Goal: Information Seeking & Learning: Learn about a topic

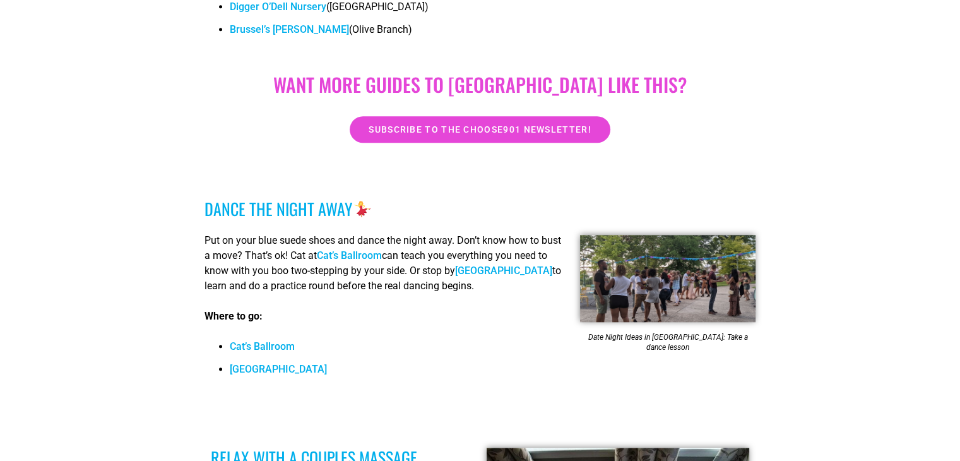
scroll to position [956, 0]
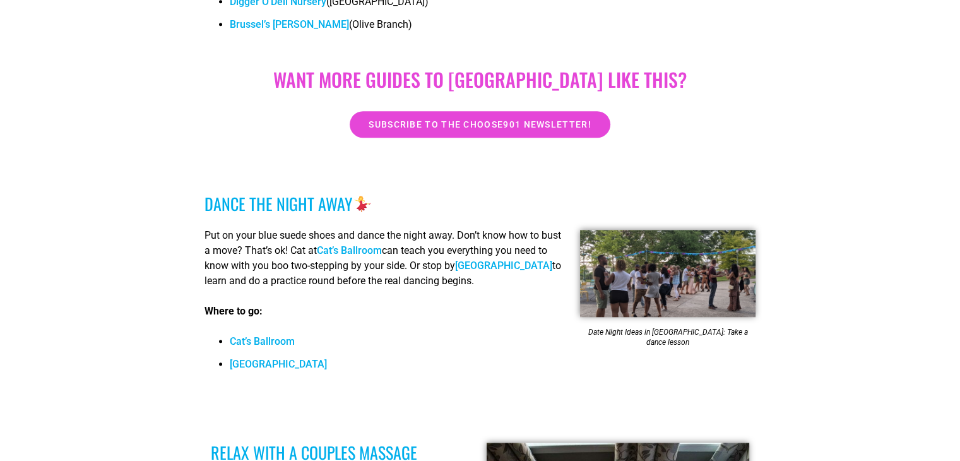
click at [262, 335] on link "Cat’s Ballroom" at bounding box center [262, 341] width 65 height 12
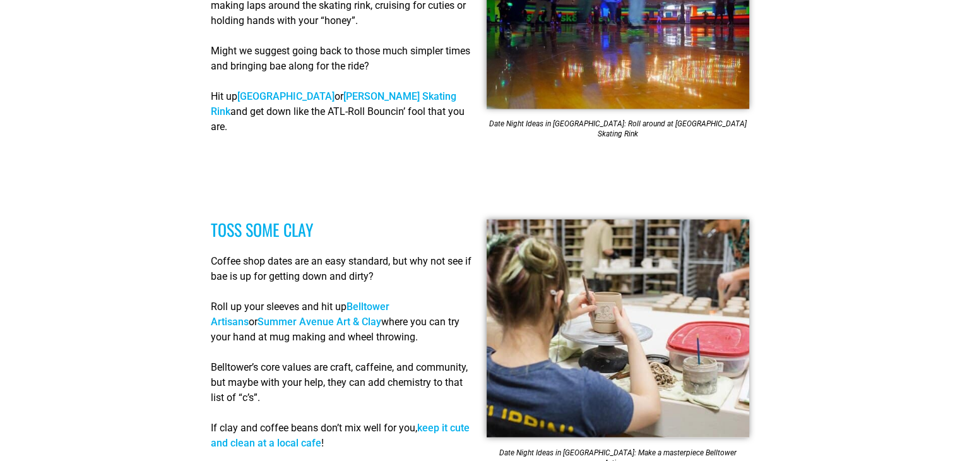
scroll to position [2258, 0]
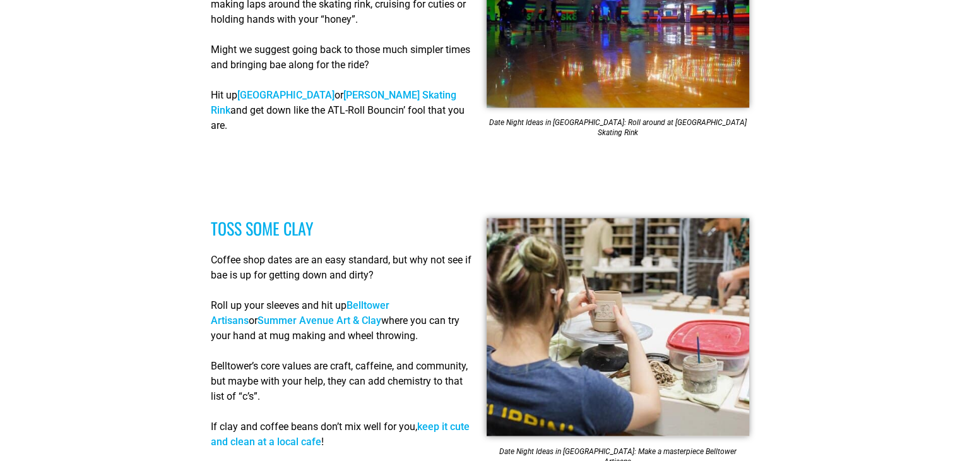
click at [389, 299] on link "Belltower Artisans" at bounding box center [300, 312] width 179 height 27
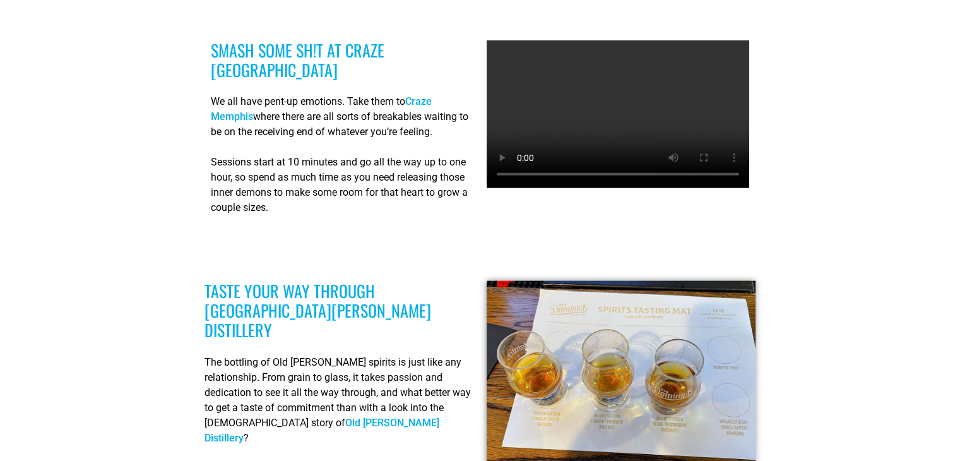
scroll to position [2961, 0]
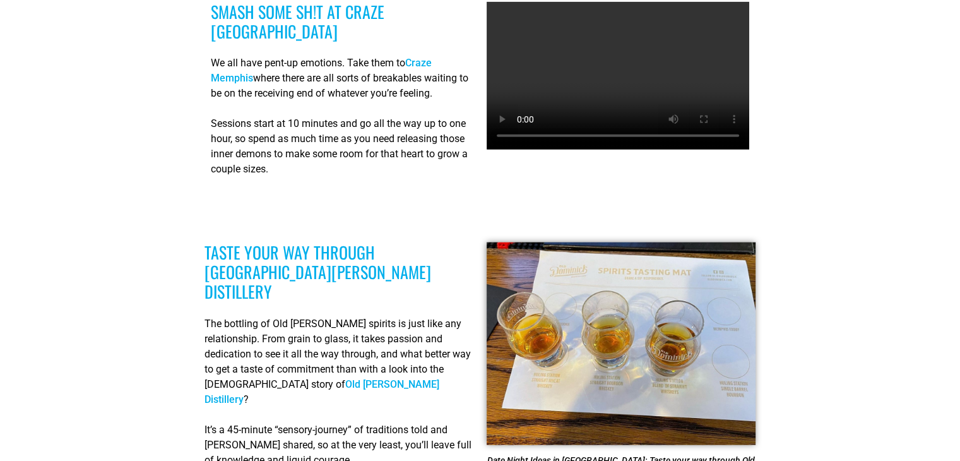
click at [367, 378] on link "Old Dominick Distillery" at bounding box center [321, 391] width 235 height 27
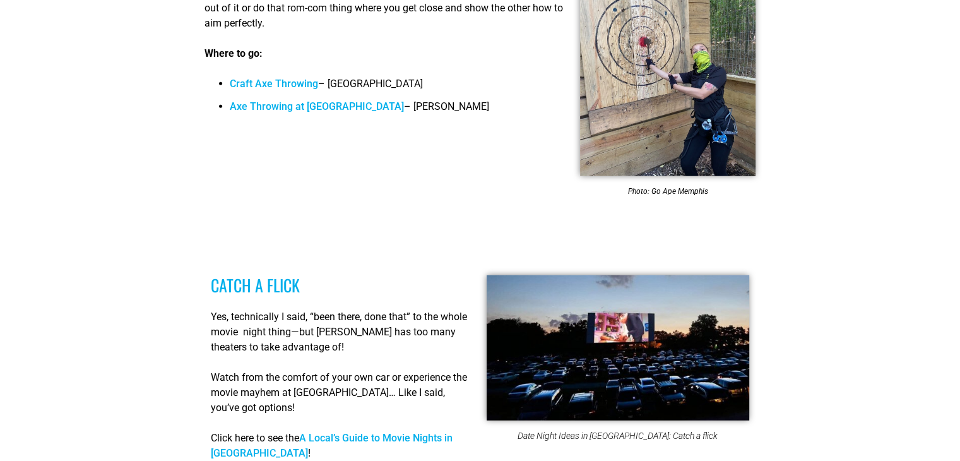
scroll to position [3632, 0]
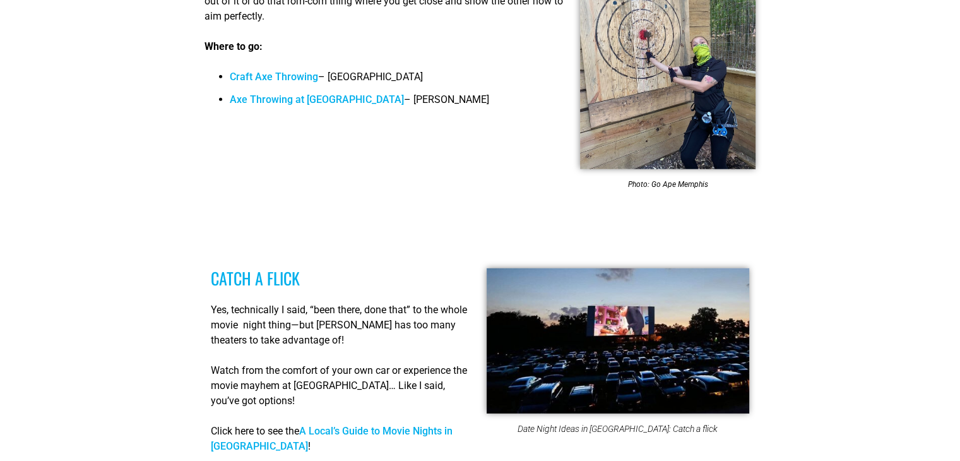
click at [405, 425] on link "A Local’s Guide to Movie Nights in Memphis" at bounding box center [332, 438] width 242 height 27
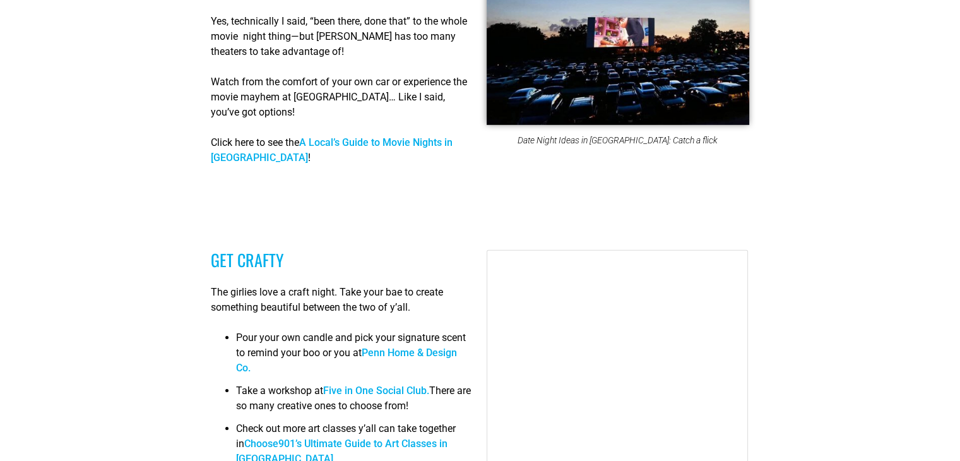
click at [413, 384] on link "Five in One Social Club." at bounding box center [376, 390] width 106 height 12
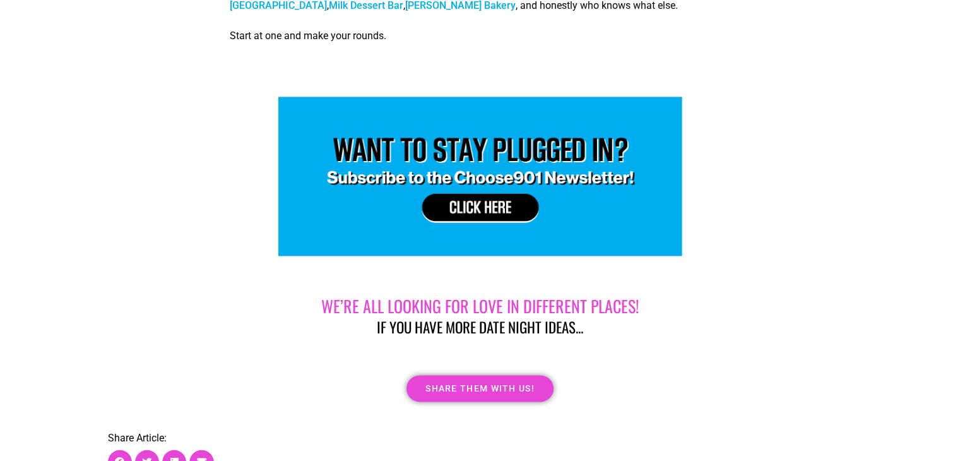
scroll to position [6565, 0]
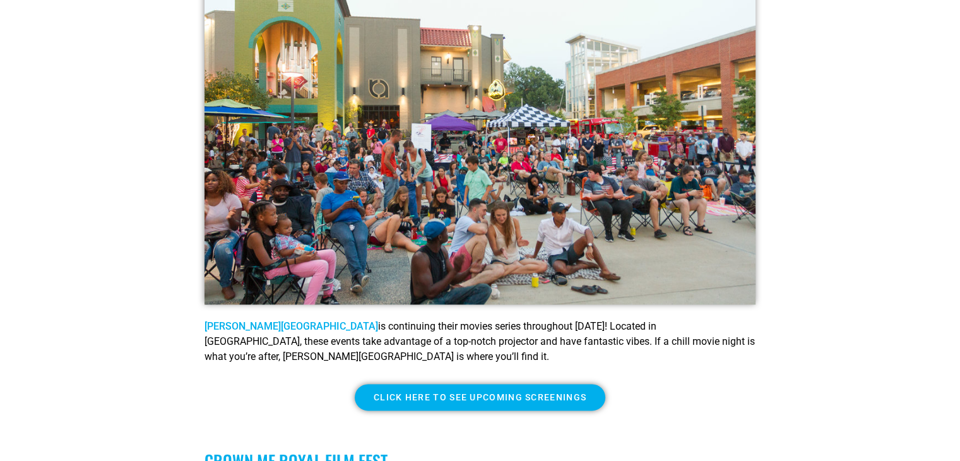
scroll to position [1647, 0]
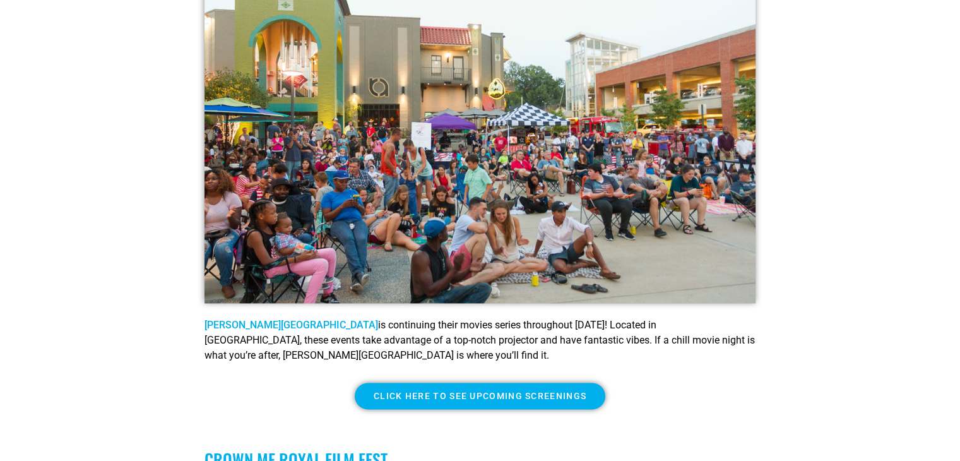
click at [537, 391] on span "Click here to see upcoming screenings" at bounding box center [480, 395] width 213 height 9
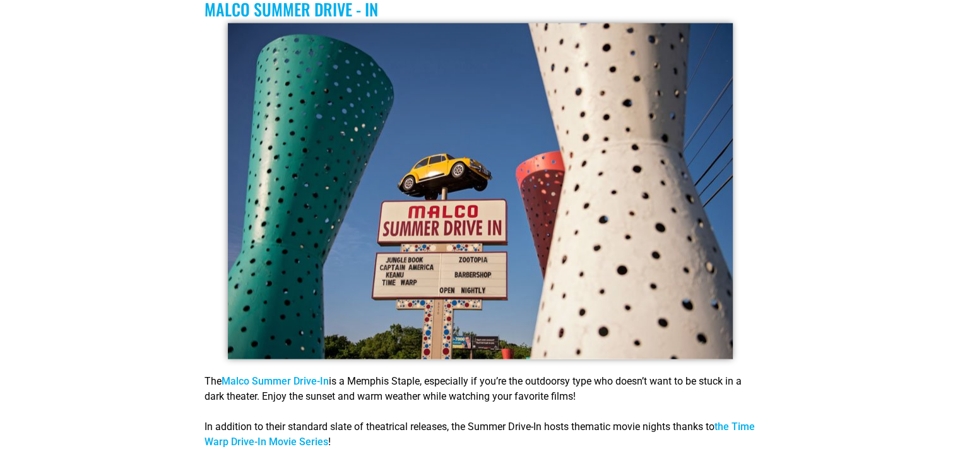
scroll to position [2964, 0]
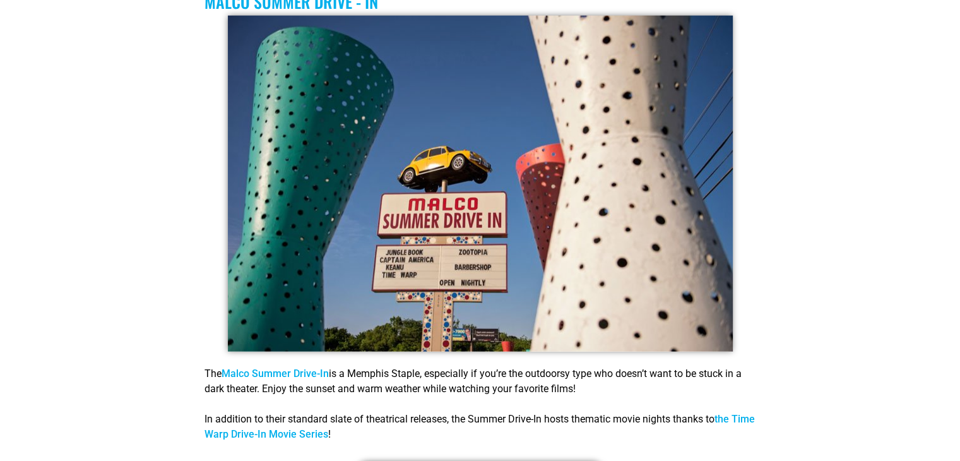
click at [302, 367] on link "Malco Summer Drive-In" at bounding box center [275, 373] width 107 height 12
click at [306, 413] on link "the Time Warp Drive-In Movie Series" at bounding box center [479, 426] width 550 height 27
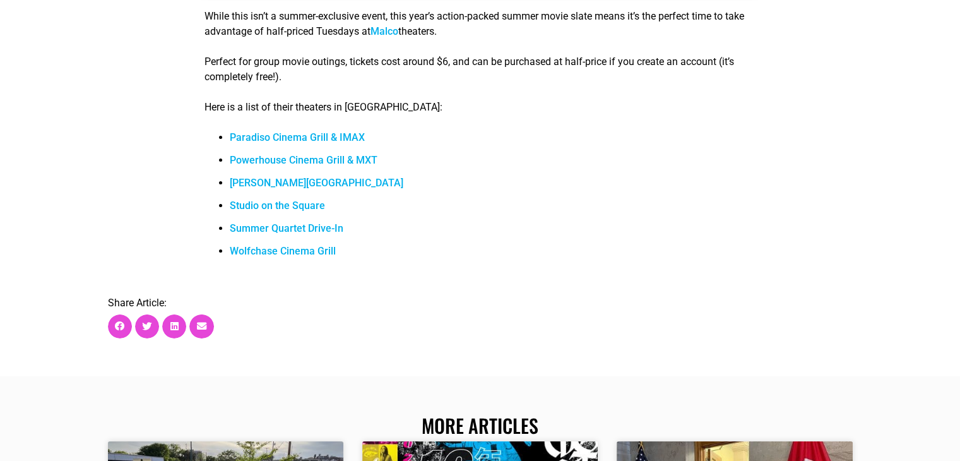
scroll to position [4433, 0]
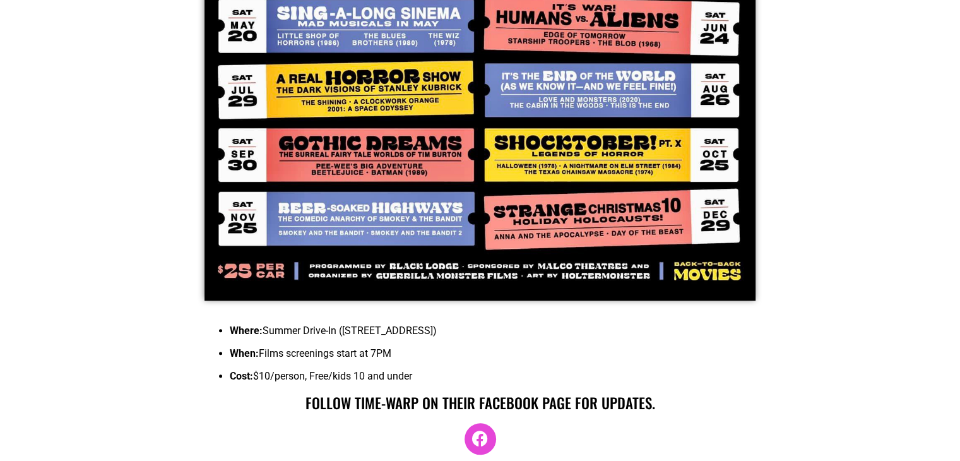
scroll to position [1181, 0]
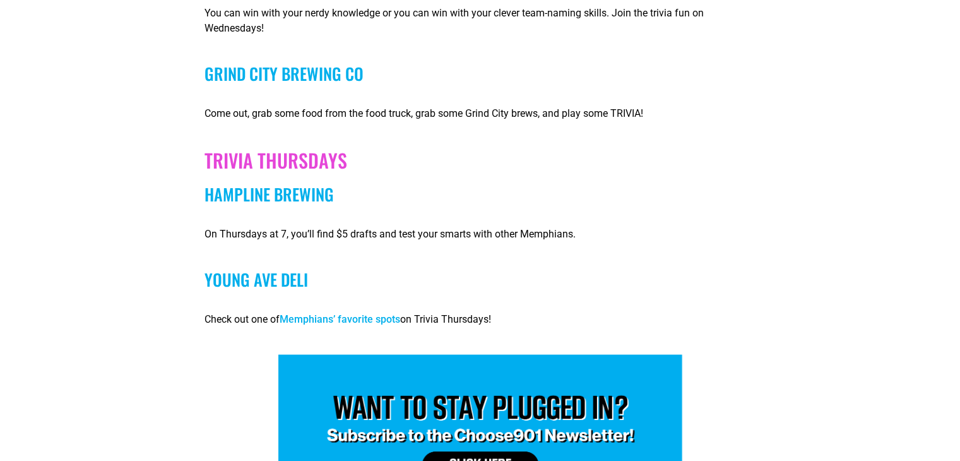
scroll to position [2421, 0]
click at [292, 182] on link "Hampline Brewing" at bounding box center [268, 194] width 129 height 25
click at [280, 267] on link "YOUNG AVE DELI" at bounding box center [256, 279] width 104 height 25
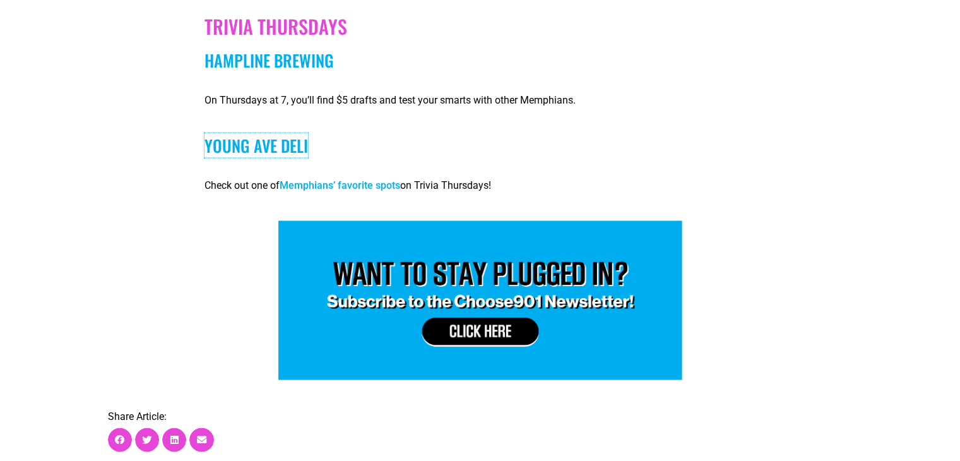
scroll to position [2556, 0]
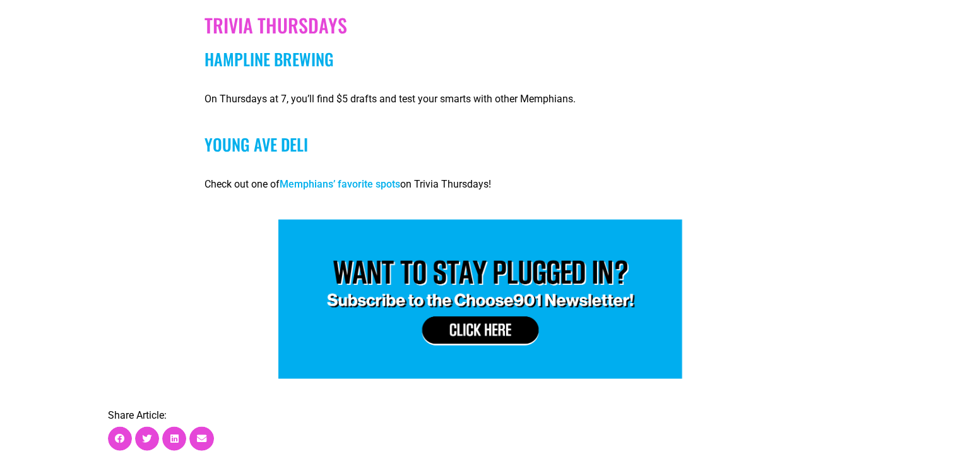
click at [278, 132] on link "YOUNG AVE DELI" at bounding box center [256, 144] width 104 height 25
